Goal: Information Seeking & Learning: Check status

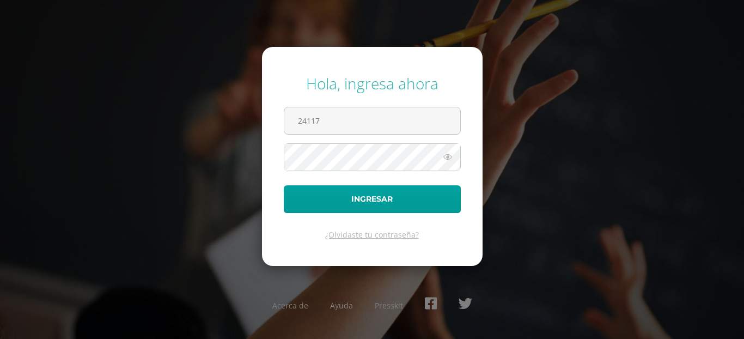
type input "24117"
click at [448, 160] on icon at bounding box center [448, 156] width 14 height 13
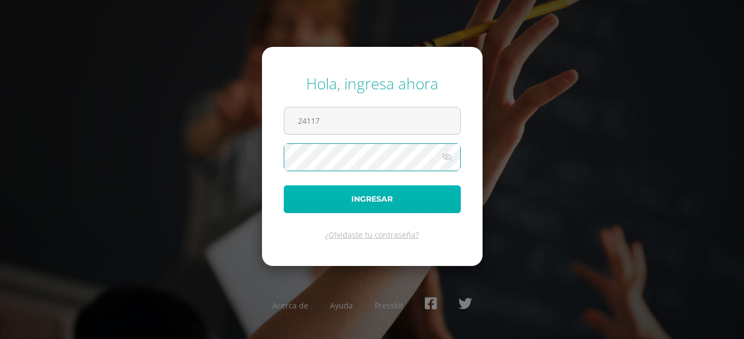
click at [395, 203] on button "Ingresar" at bounding box center [372, 199] width 177 height 28
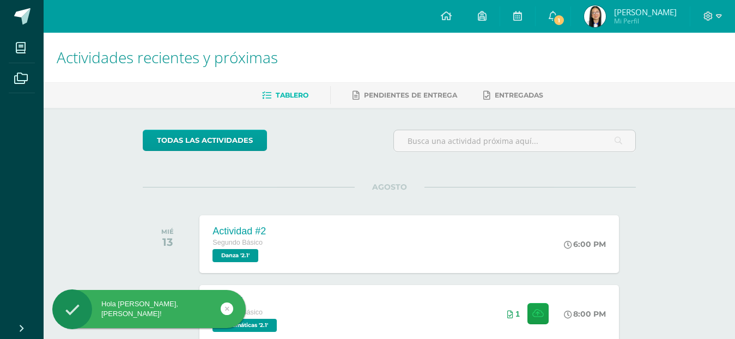
click at [592, 20] on img at bounding box center [595, 16] width 22 height 22
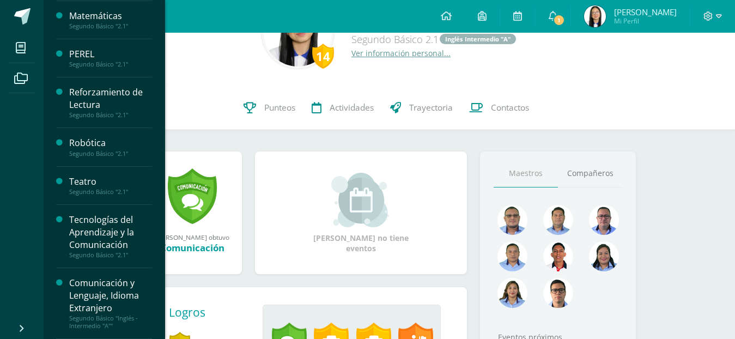
scroll to position [54, 0]
click at [98, 227] on div "Tecnologías del Aprendizaje y la Comunicación" at bounding box center [110, 233] width 83 height 38
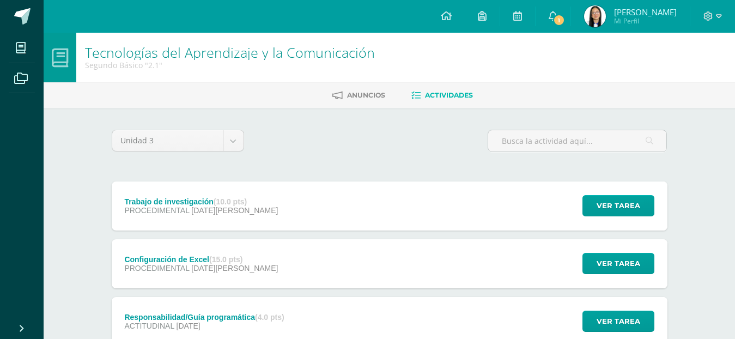
drag, startPoint x: 84, startPoint y: 207, endPoint x: 48, endPoint y: 269, distance: 71.7
click at [47, 268] on div "Tecnologías del Aprendizaje y la Comunicación Segundo Básico "2.1" Anuncios Act…" at bounding box center [389, 226] width 691 height 386
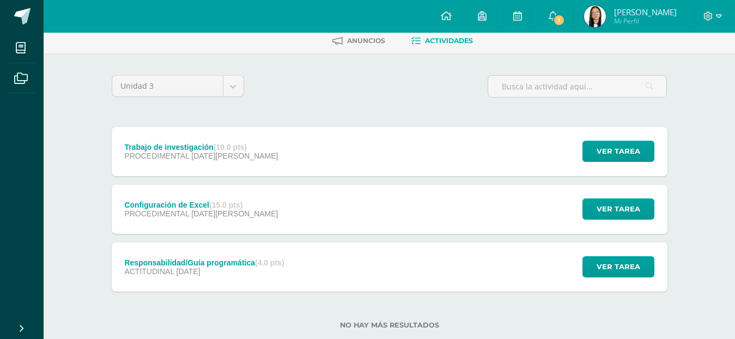
scroll to position [80, 0]
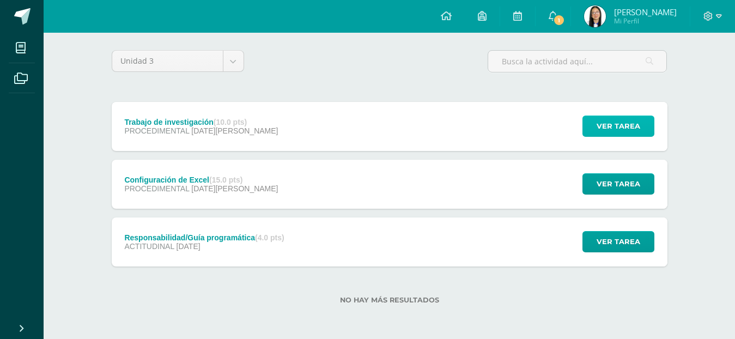
click at [637, 124] on span "Ver tarea" at bounding box center [618, 126] width 44 height 20
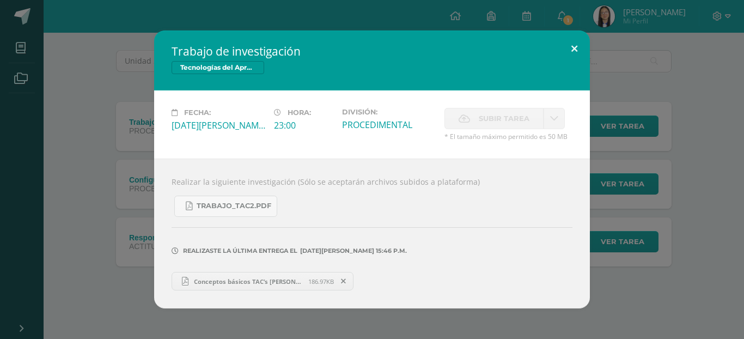
click at [572, 41] on button at bounding box center [574, 49] width 31 height 37
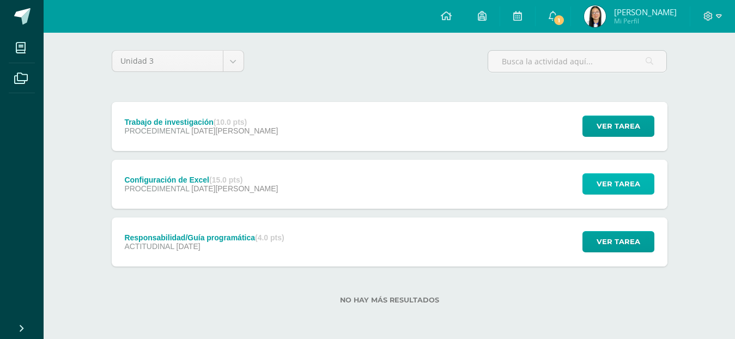
click at [594, 186] on button "Ver tarea" at bounding box center [618, 183] width 72 height 21
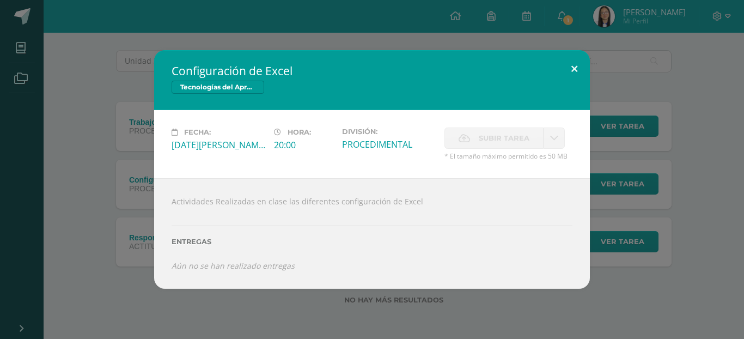
click at [580, 80] on button at bounding box center [574, 68] width 31 height 37
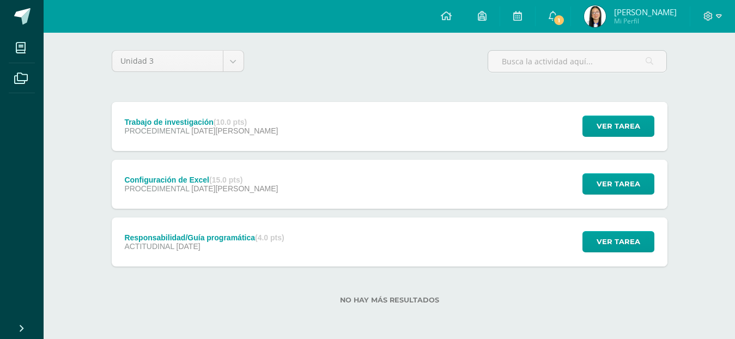
click at [315, 70] on div "Unidad 3 Unidad 1 Unidad 2 Unidad 3" at bounding box center [389, 65] width 564 height 31
